Goal: Transaction & Acquisition: Purchase product/service

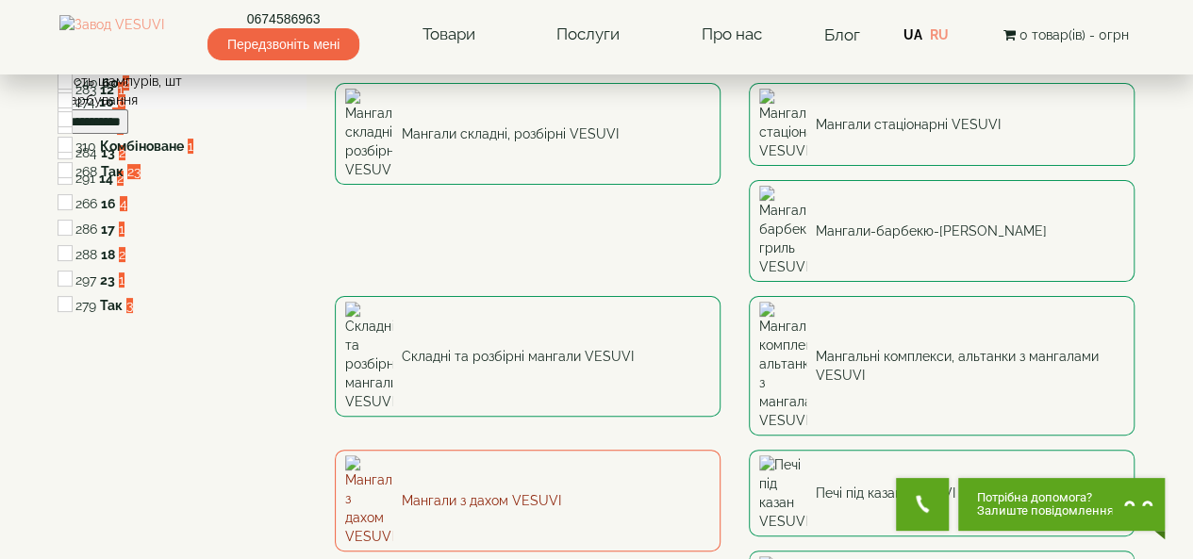
scroll to position [189, 0]
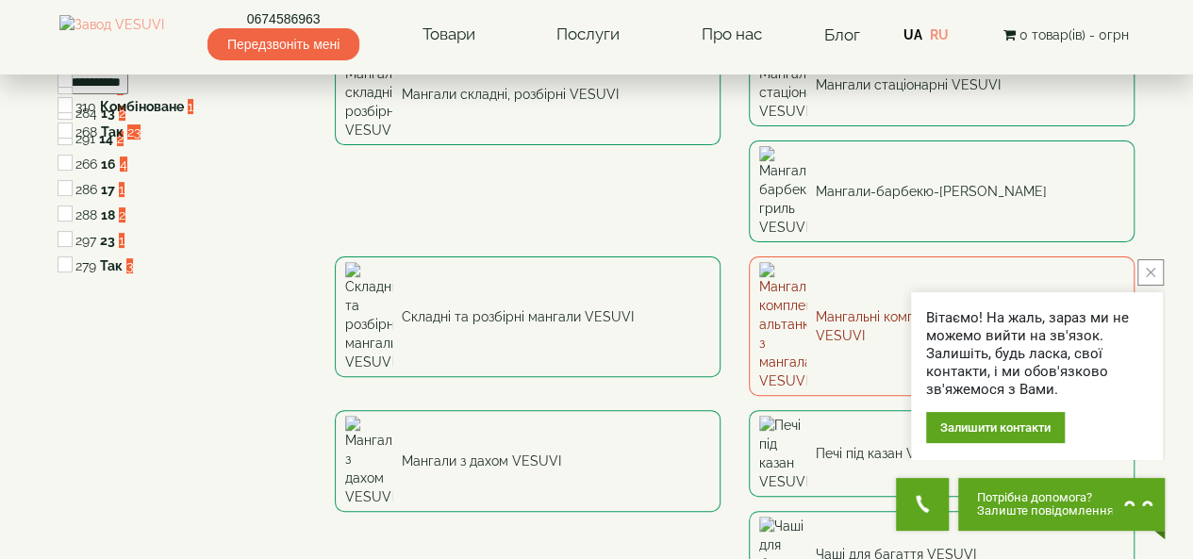
click at [749, 257] on link "Мангальні комплекси, альтанки з мангалами VESUVI" at bounding box center [942, 327] width 386 height 140
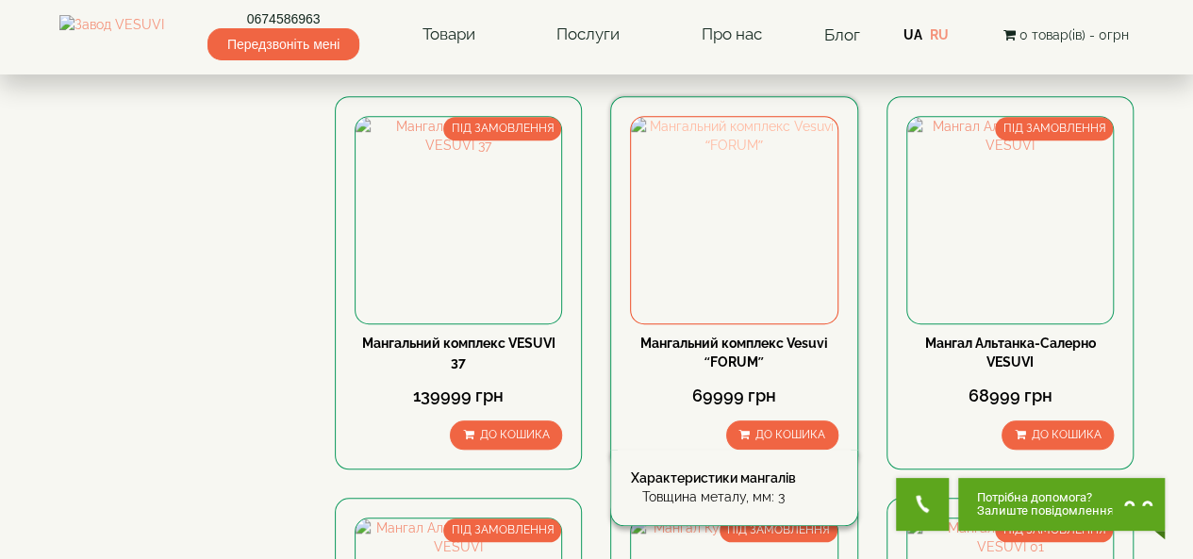
scroll to position [566, 0]
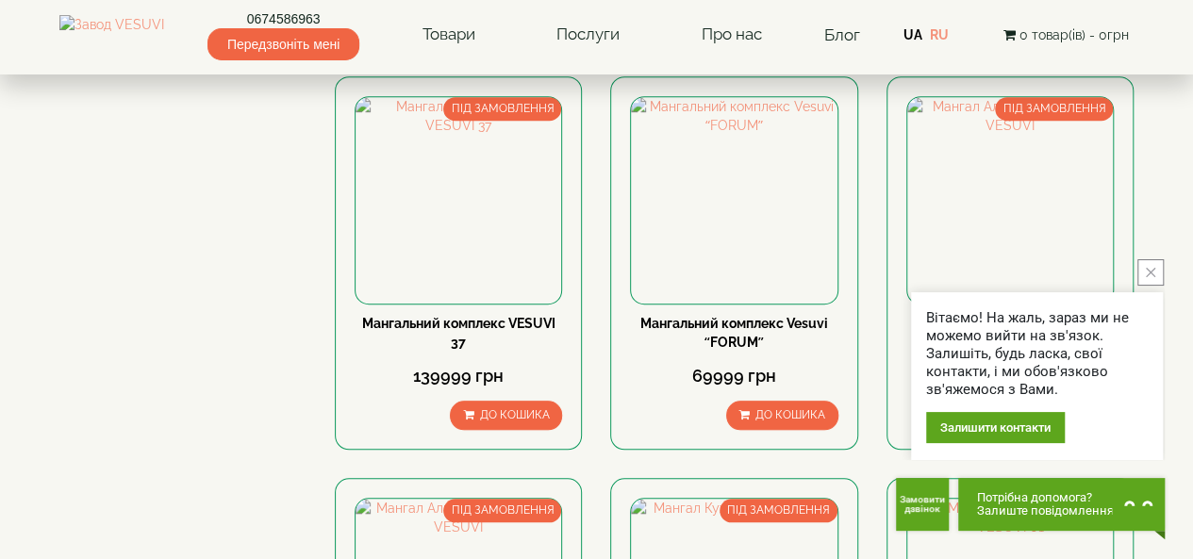
click at [1145, 267] on button "close button" at bounding box center [1151, 272] width 26 height 26
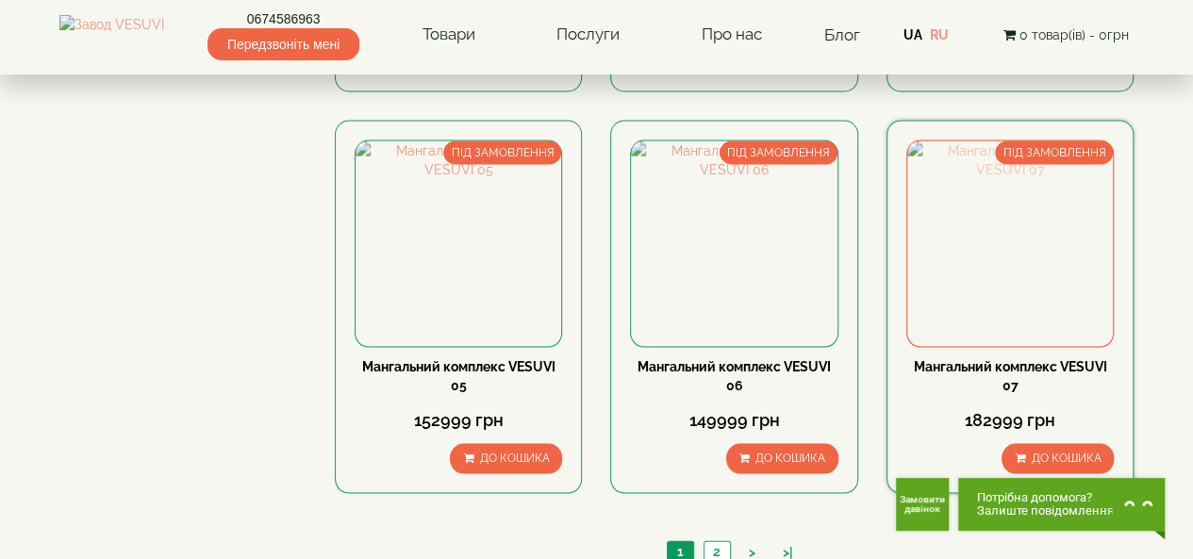
scroll to position [1698, 0]
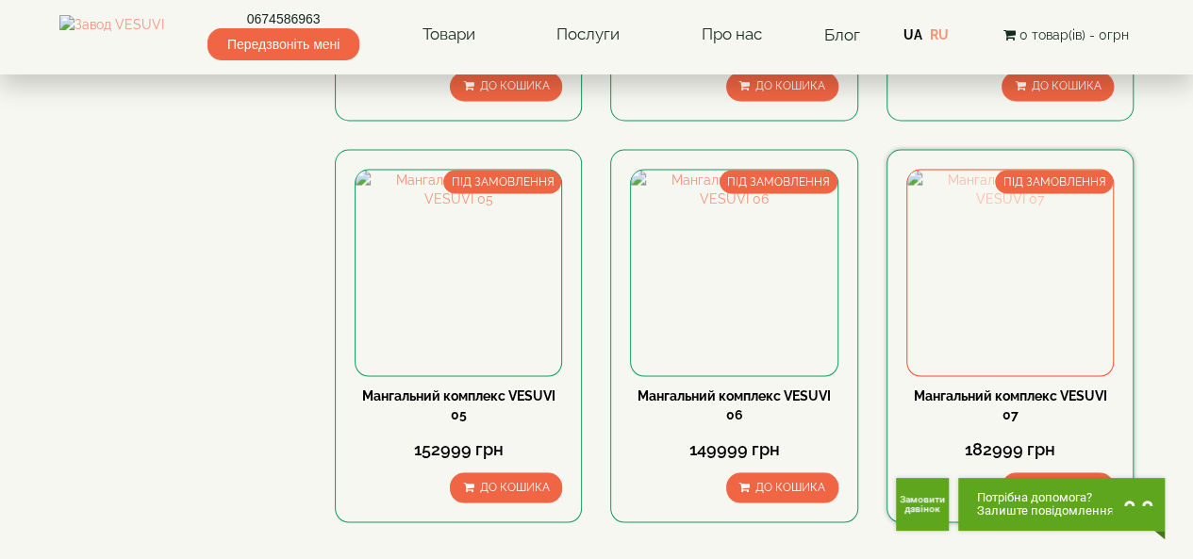
click at [998, 247] on img at bounding box center [1011, 273] width 206 height 206
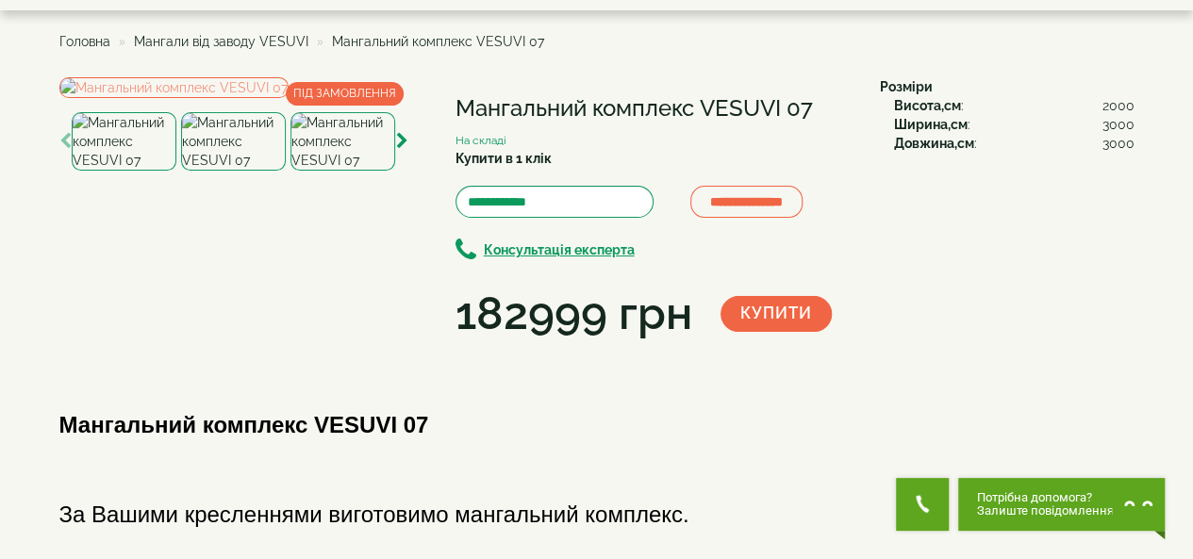
scroll to position [94, 0]
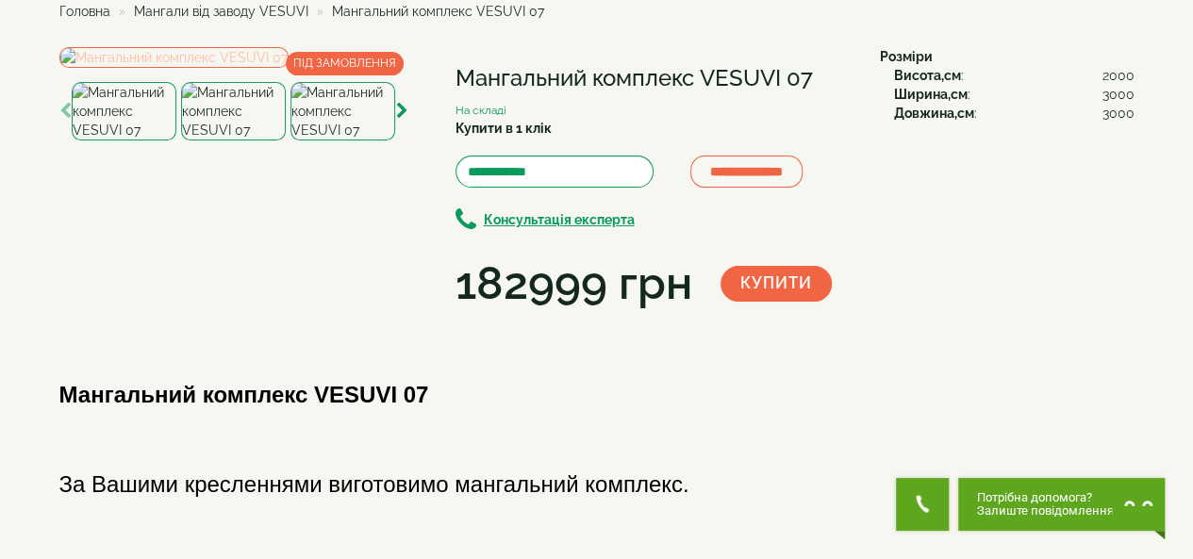
click at [289, 68] on img at bounding box center [173, 57] width 229 height 21
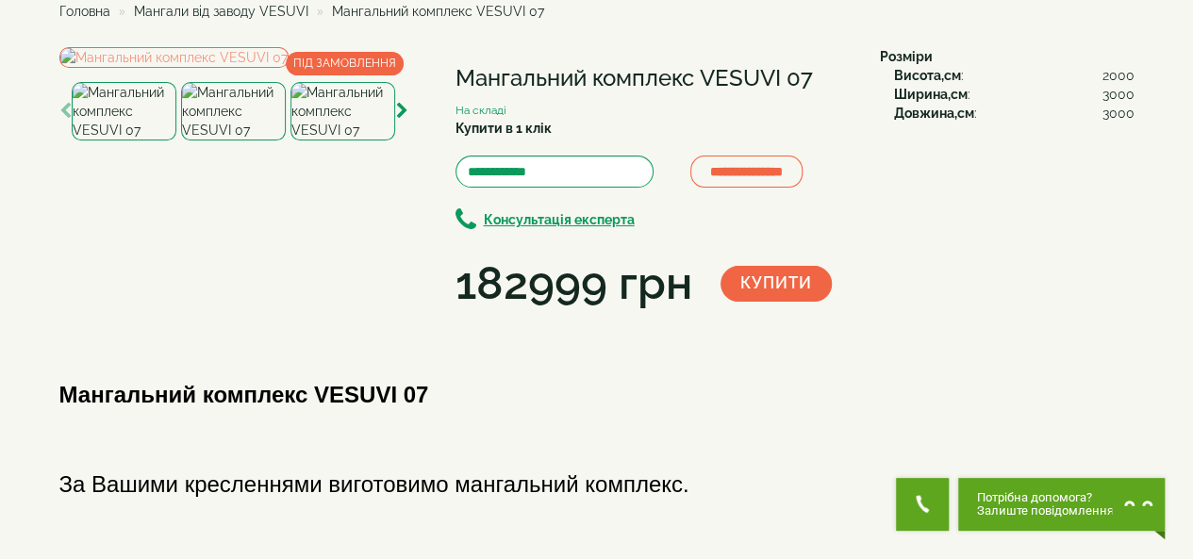
click at [242, 141] on img at bounding box center [233, 111] width 105 height 58
click at [328, 141] on img at bounding box center [343, 111] width 105 height 58
click at [253, 141] on img at bounding box center [233, 111] width 105 height 58
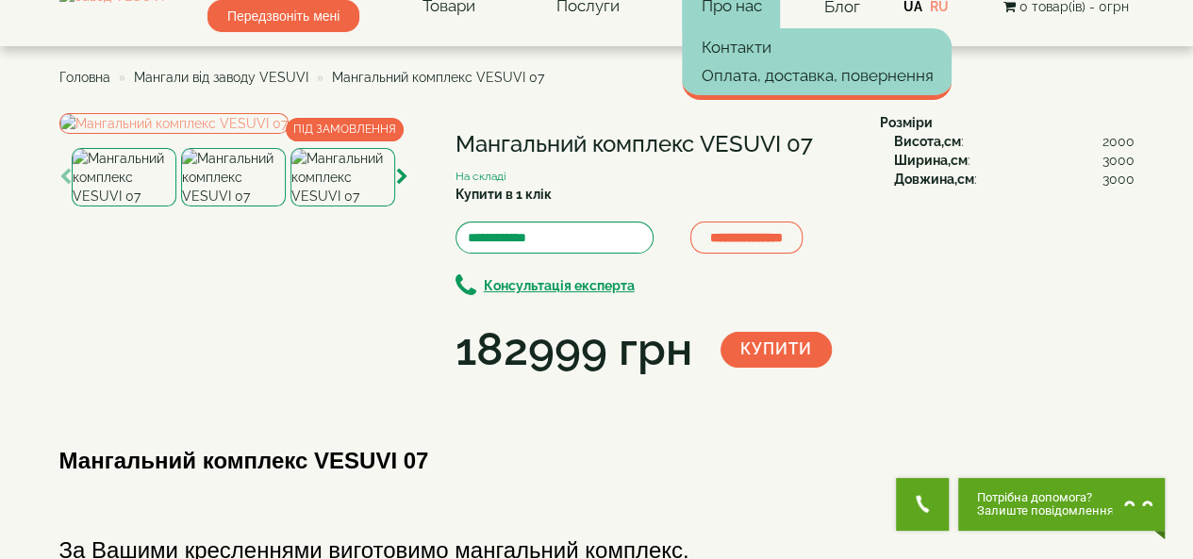
scroll to position [0, 0]
